Goal: Communication & Community: Answer question/provide support

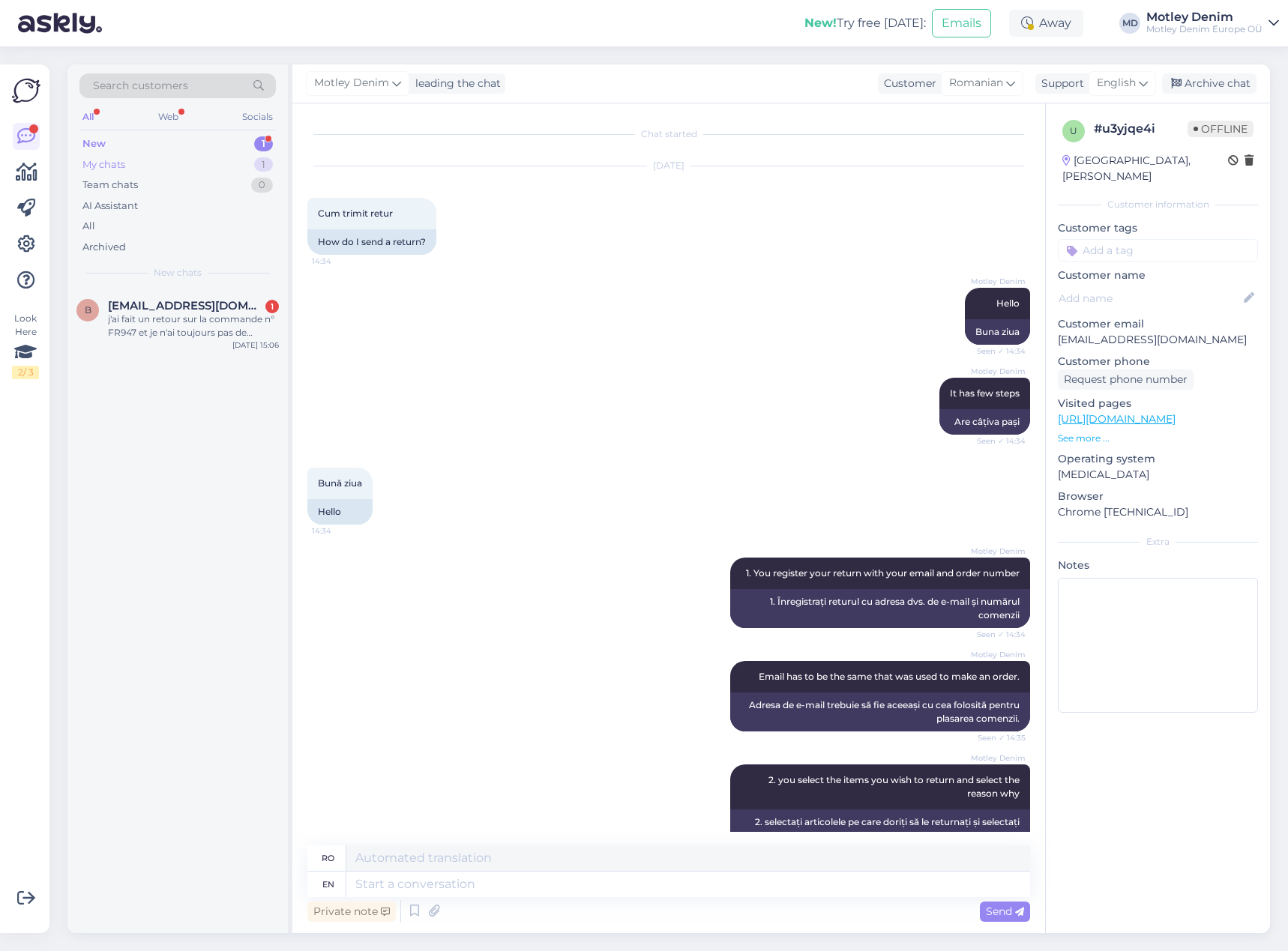
scroll to position [735, 0]
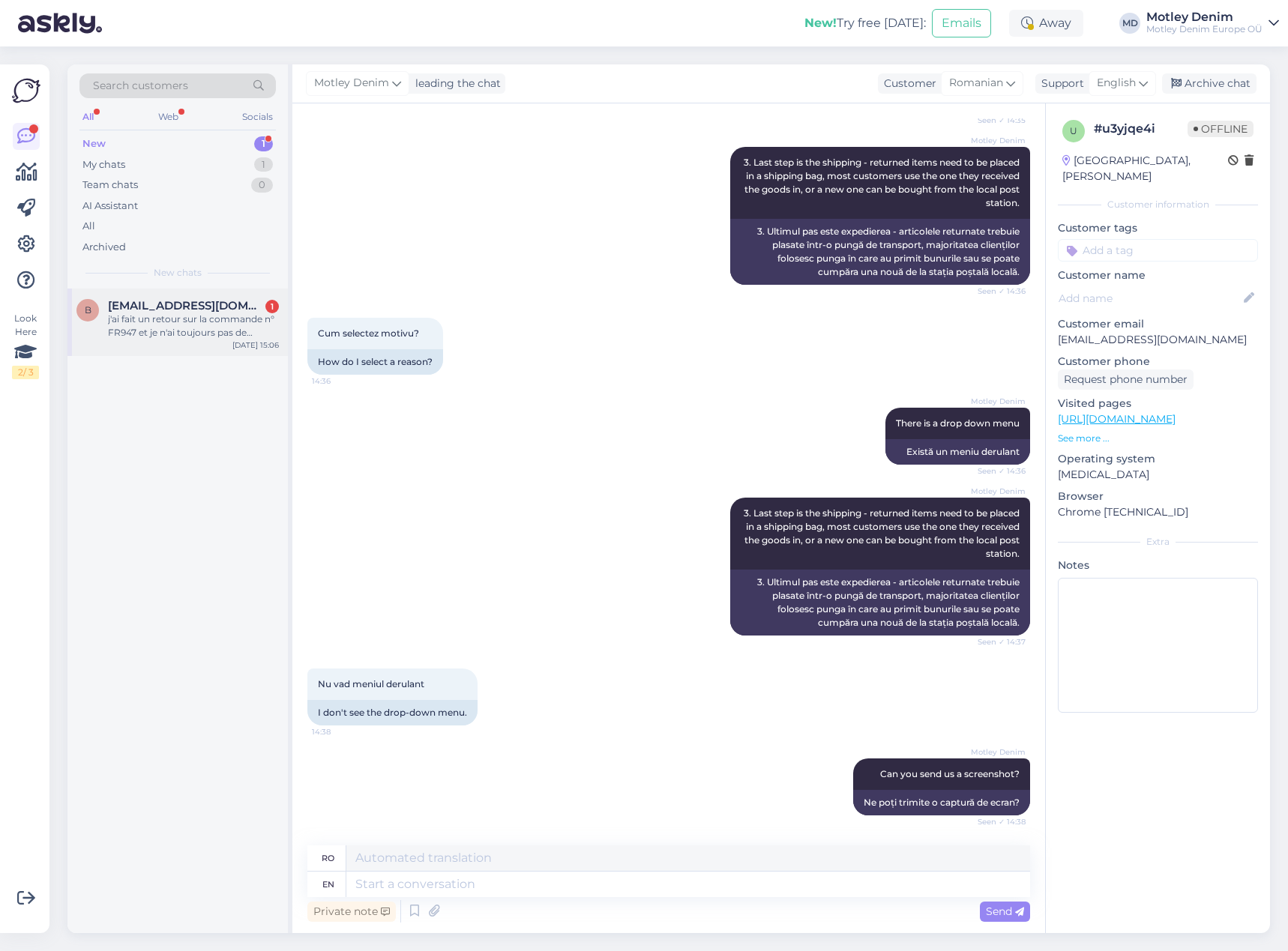
click at [191, 318] on div "j'ai fait un retour sur la commande n° FR947 et je n'ai toujours pas de retour.…" at bounding box center [193, 326] width 171 height 27
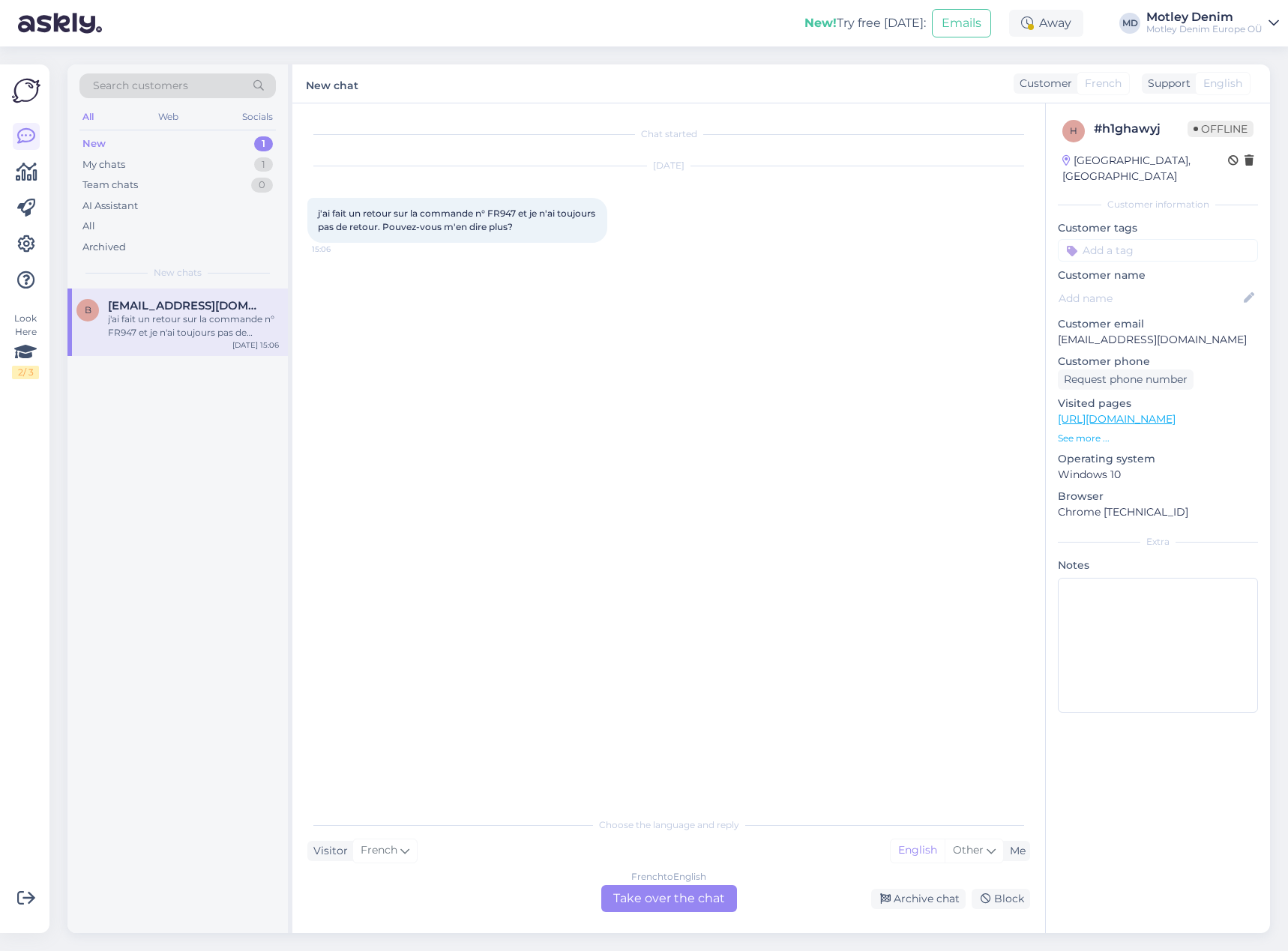
click at [708, 893] on div "French to English Take over the chat" at bounding box center [668, 899] width 136 height 27
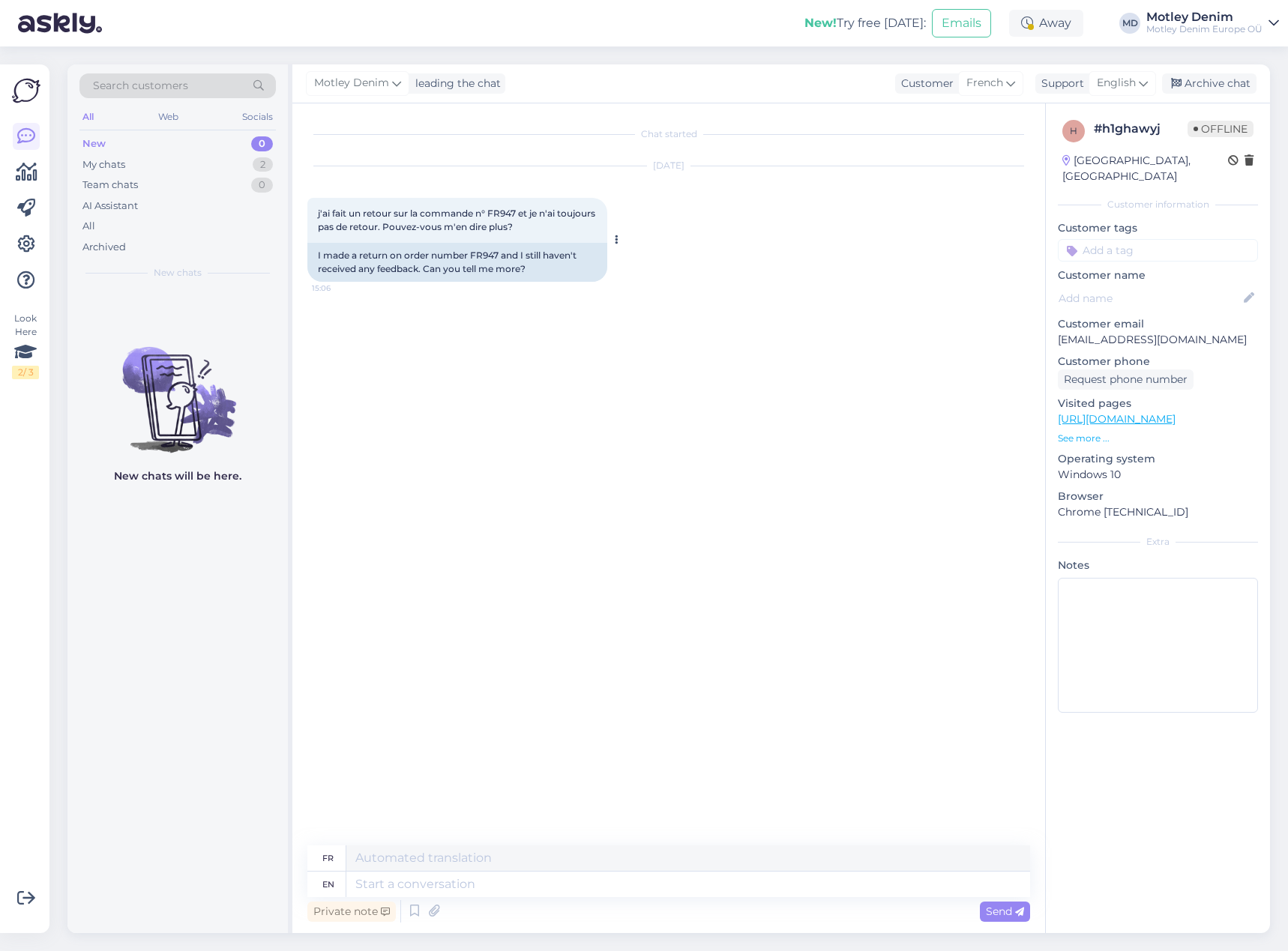
click at [481, 257] on div "I made a return on order number FR947 and I still haven't received any feedback…" at bounding box center [457, 262] width 300 height 39
copy div "FR947"
click at [541, 893] on textarea at bounding box center [688, 885] width 683 height 26
type textarea "Hello"
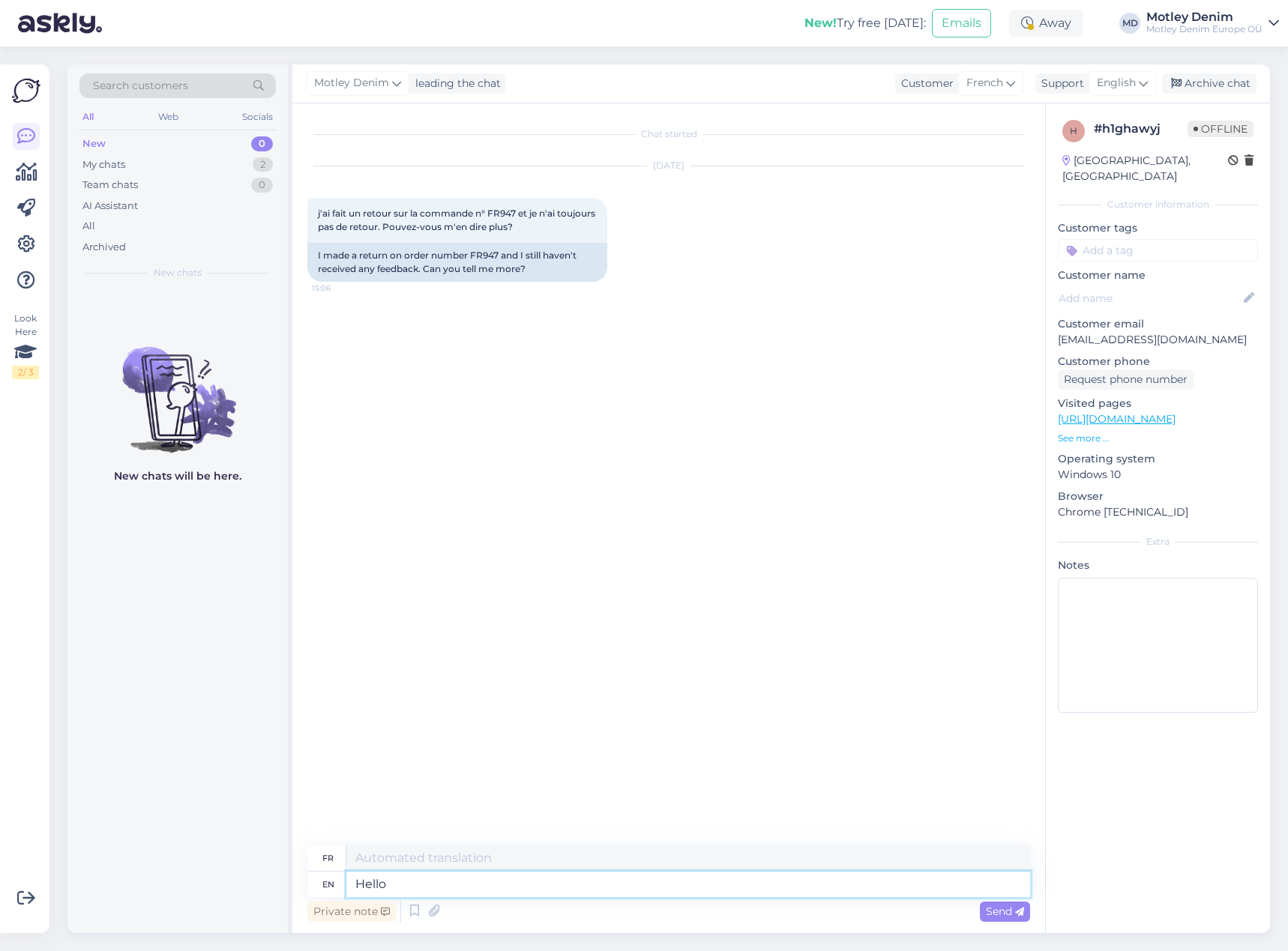
type textarea "Bonjour"
type textarea "We wi"
type textarea "Nous"
type textarea "We will lo"
type textarea "Nous allons"
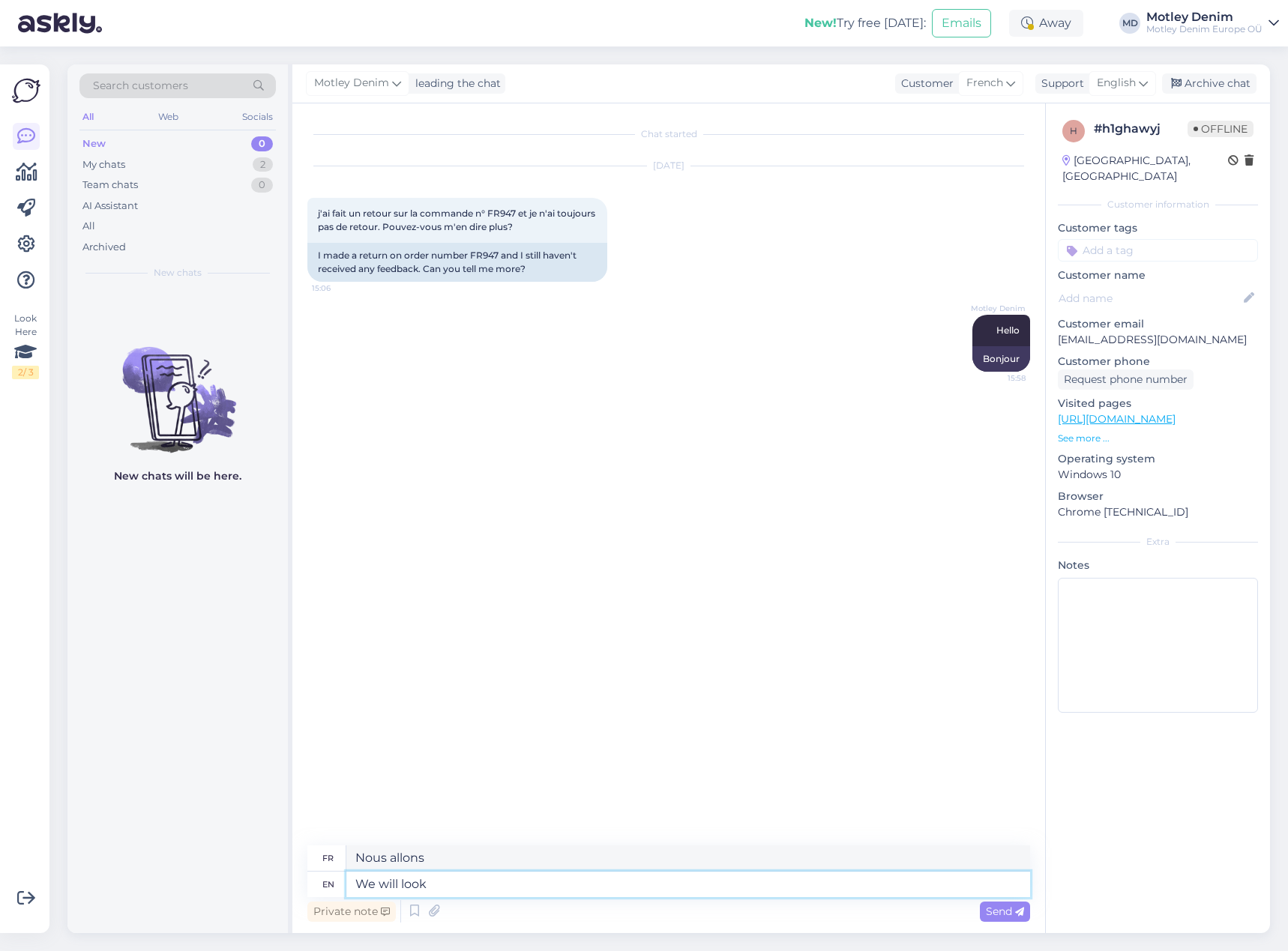
type textarea "We will look i"
type textarea "Nous allons regarder"
type textarea "We will look into it"
type textarea "Nous allons y réfléchir."
click at [524, 886] on textarea at bounding box center [688, 885] width 683 height 26
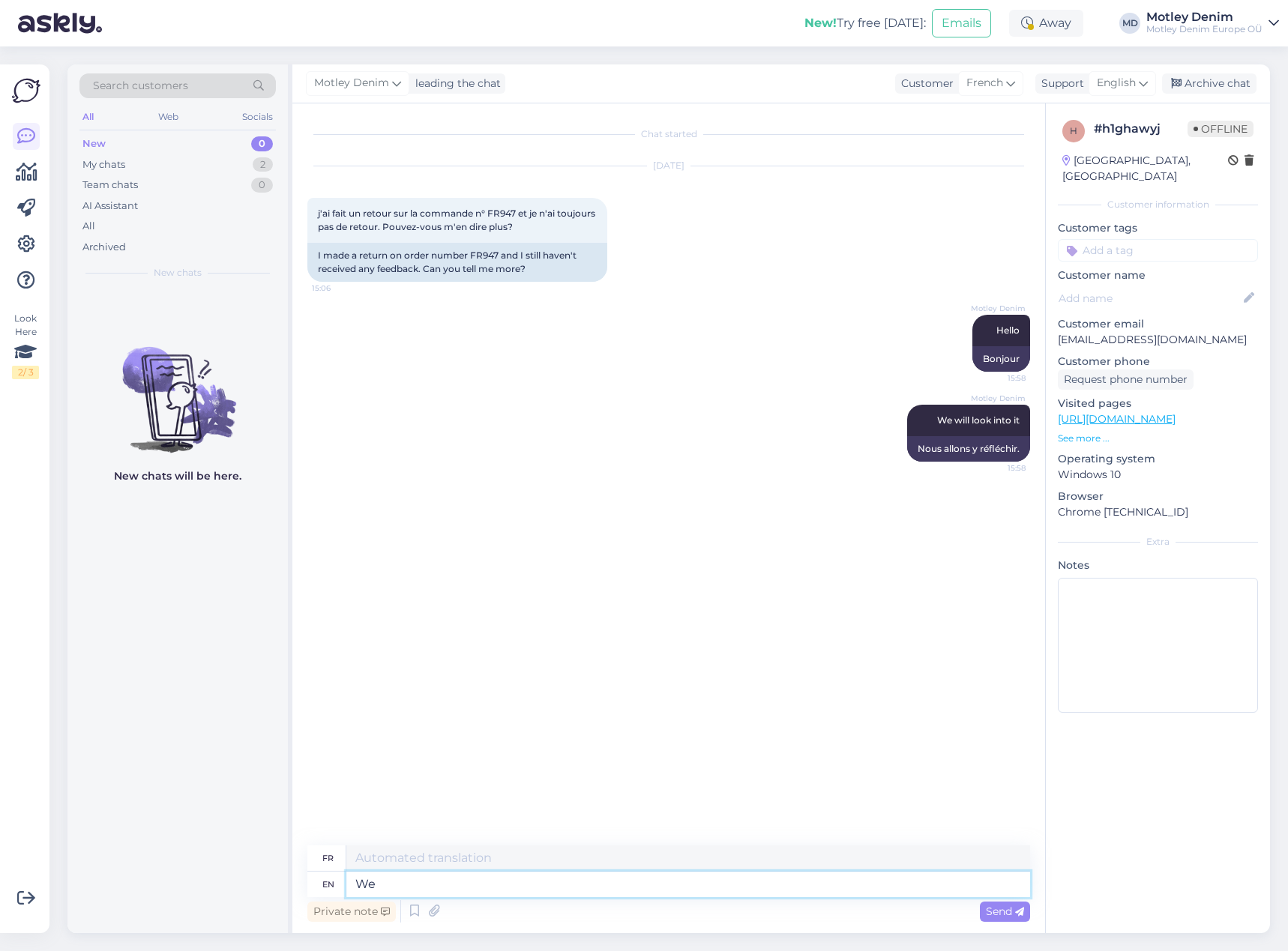
type textarea "We"
type textarea "Nous"
type textarea "We can s"
type textarea "Nous pouvons"
type textarea "We can see t"
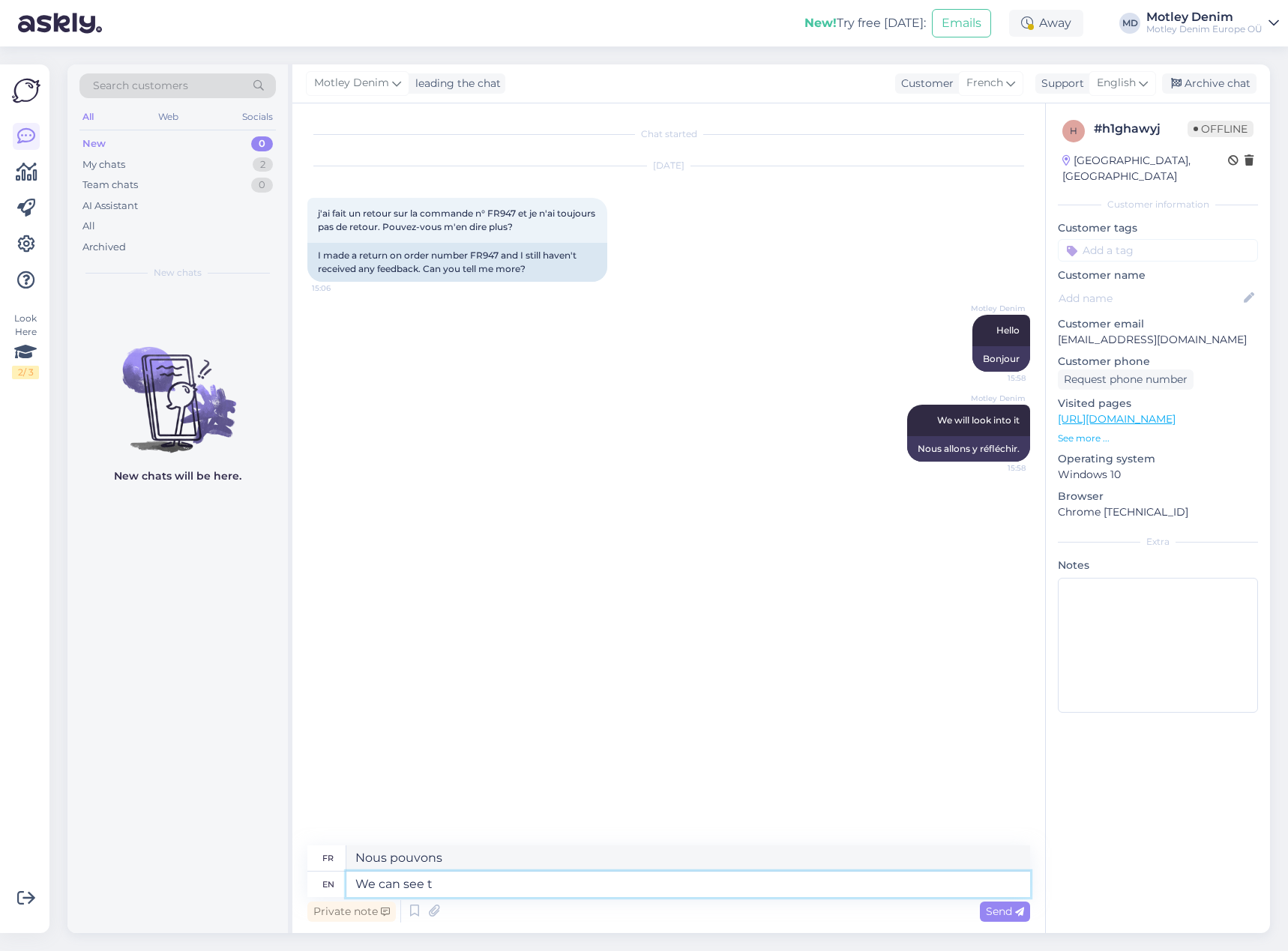
type textarea "Nous pouvons voir"
type textarea "We can see that"
type textarea "Nous pouvons voir que"
type textarea "We can see that it"
type textarea "Nous pouvons voir que cela"
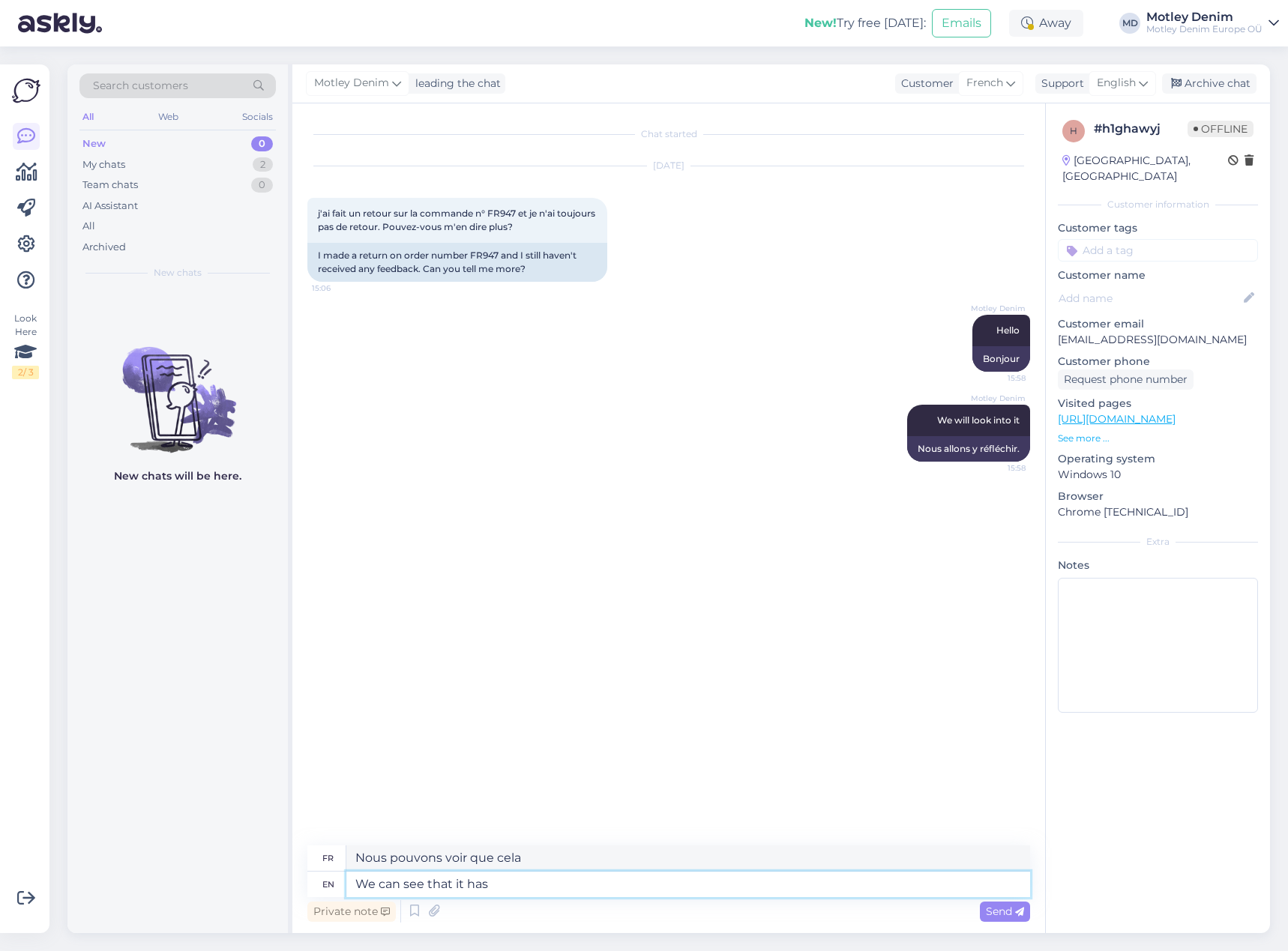
type textarea "We can see that it has"
type textarea "Nous pouvons voir qu'il a"
type textarea "We can see that it has still n"
type textarea "On [PERSON_NAME] qu'il y a encore"
type textarea "We can see that it has still not a"
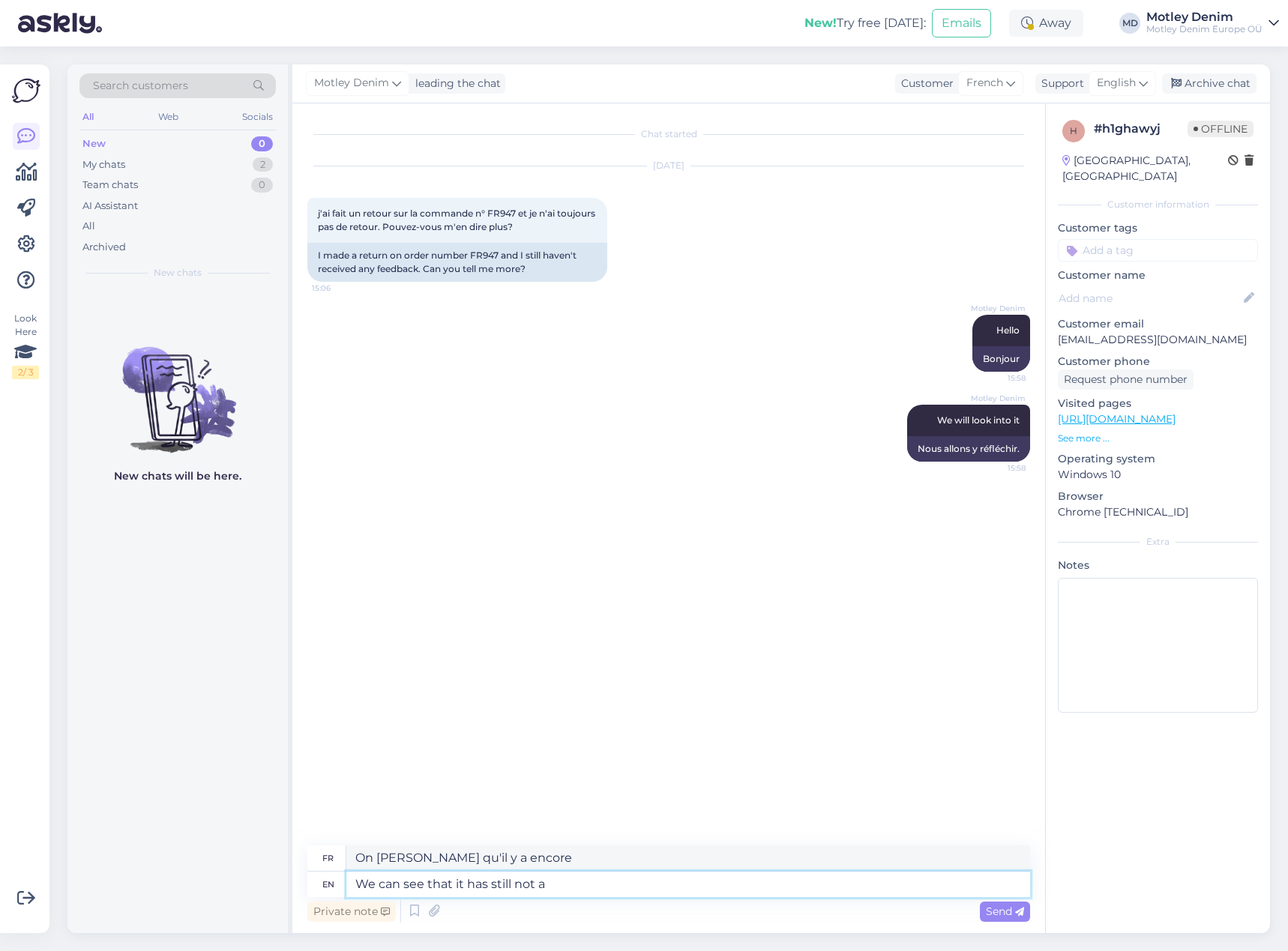
type textarea "On [PERSON_NAME] que ce n'est toujours pas le cas"
type textarea "We can see that it has still not arrived."
type textarea "On [PERSON_NAME] qu'il n'est toujours pas arrivé."
type textarea "We can see that it has still not arrived."
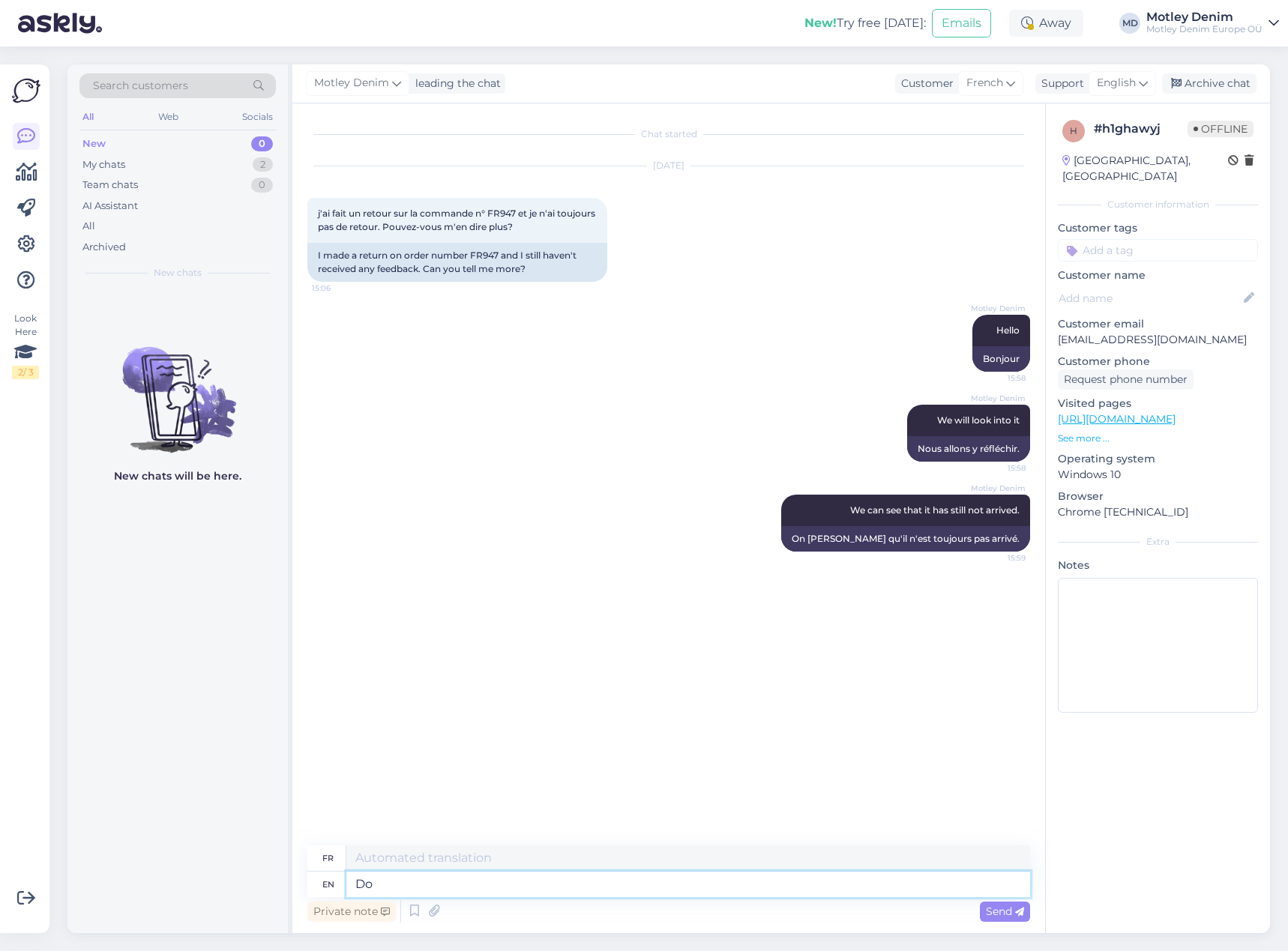
type textarea "Do y"
type textarea "Faire"
type textarea "Do you"
type textarea "Est-ce que tu"
type textarea "Do you have an"
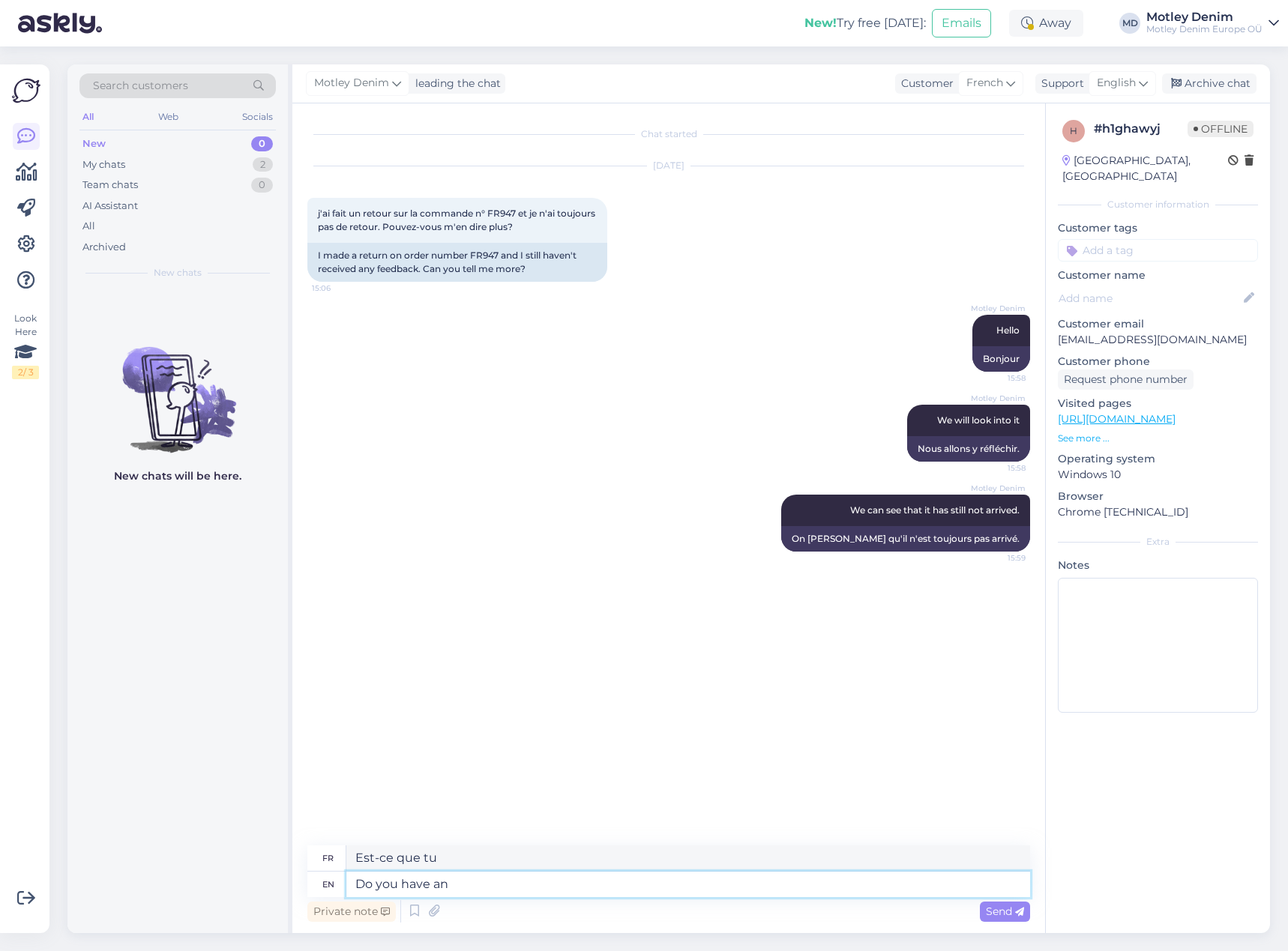
type textarea "As-tu"
type textarea "Do you have any"
type textarea "Avez-vous des"
type textarea "Do you have any tracking i"
type textarea "Avez-vous un suivi"
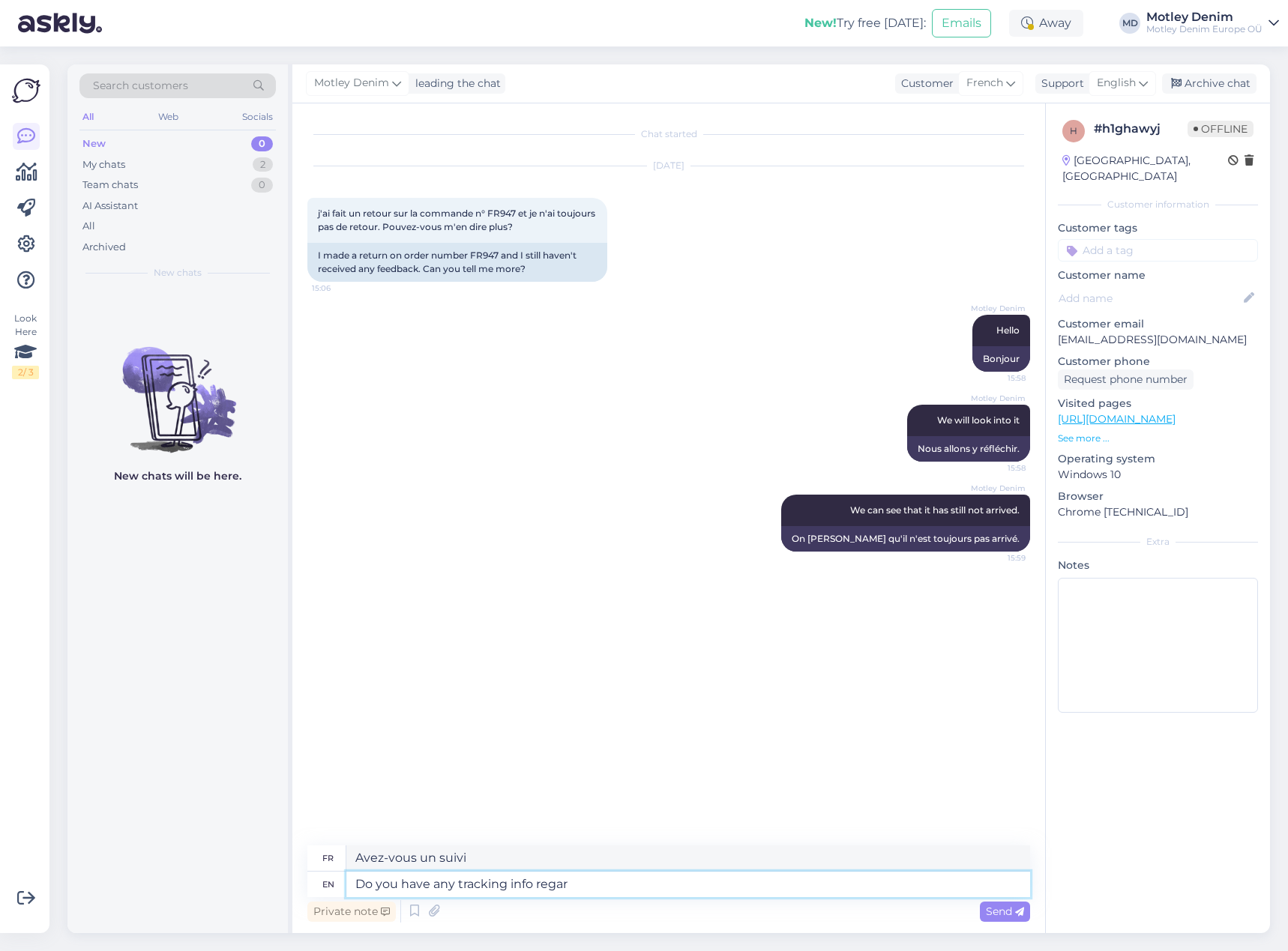
type textarea "Do you have any tracking info regard"
type textarea "Avez-vous des informations de suivi"
type textarea "Do you have any tracking info regardig"
type textarea "Avez-vous des informations de suivi concernant"
type textarea "Do you have any tracking info regarding you"
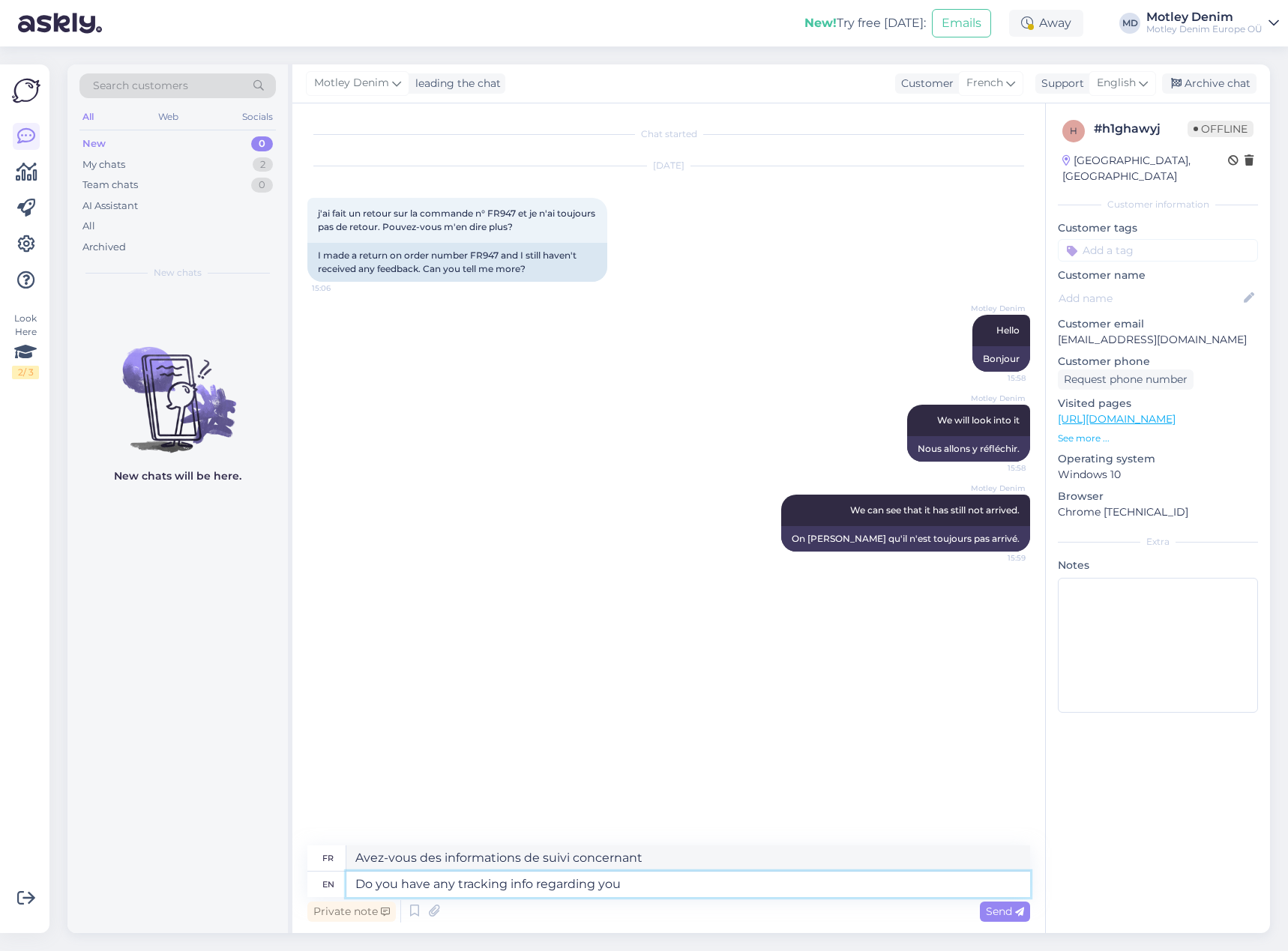
type textarea "Avez-vous des informations de suivi vous concernant ?"
type textarea "Do you have any tracking info regarding your ret"
type textarea "Avez-vous des informations de suivi concernant votre"
type textarea "Do you have any tracking info regarding your return."
type textarea "Avez-vous des informations de suivi concernant votre retour."
